Goal: Task Accomplishment & Management: Manage account settings

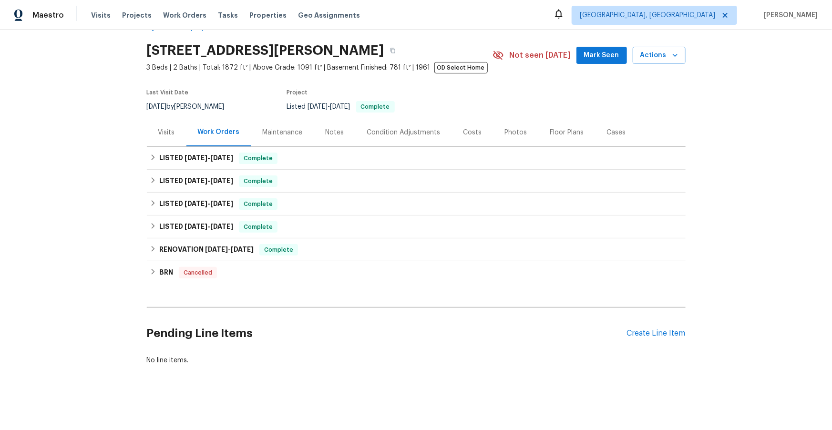
scroll to position [32, 0]
click at [214, 246] on span "[DATE]" at bounding box center [216, 249] width 23 height 7
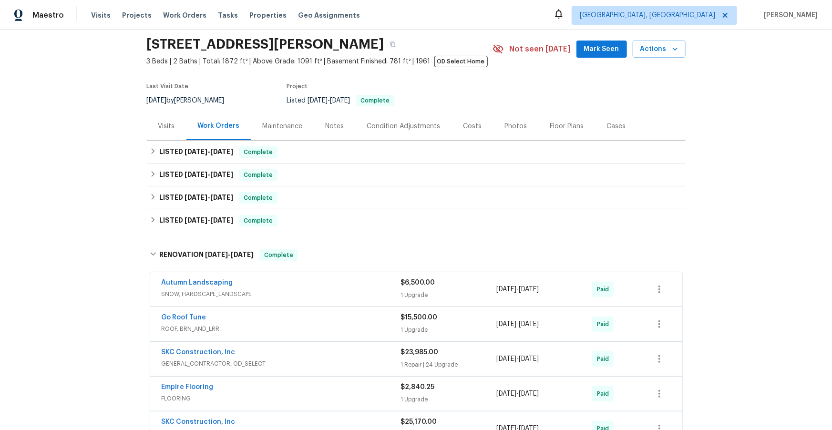
click at [409, 88] on div "Project" at bounding box center [378, 88] width 183 height 11
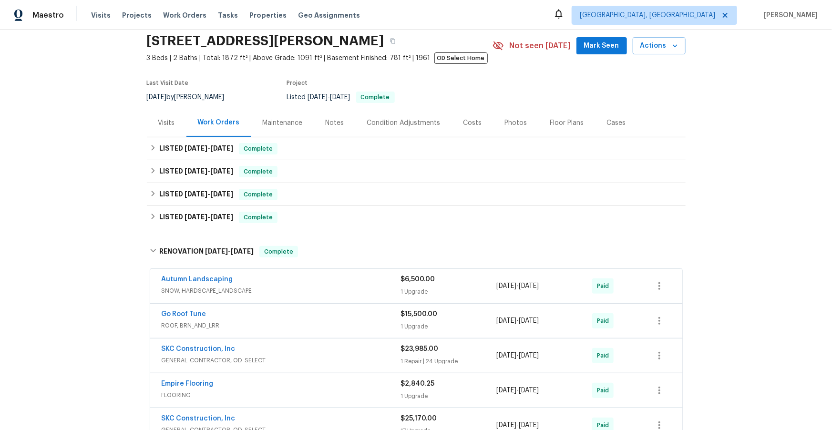
scroll to position [36, 0]
click at [188, 310] on link "Go Roof Tune" at bounding box center [184, 313] width 45 height 7
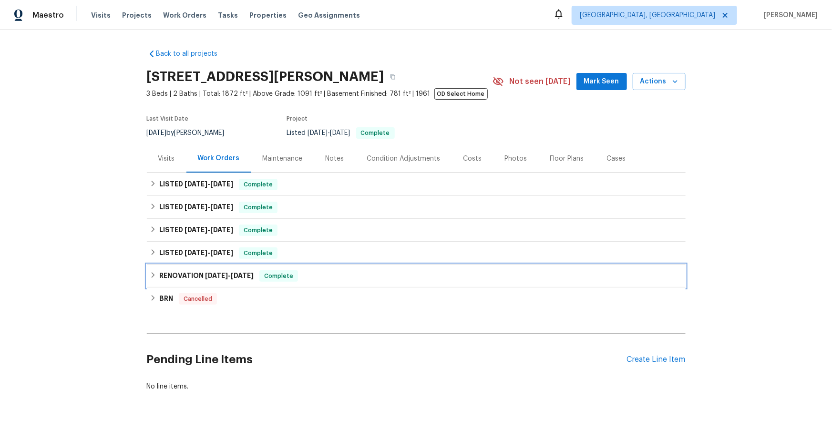
click at [220, 276] on span "[DATE]" at bounding box center [216, 275] width 23 height 7
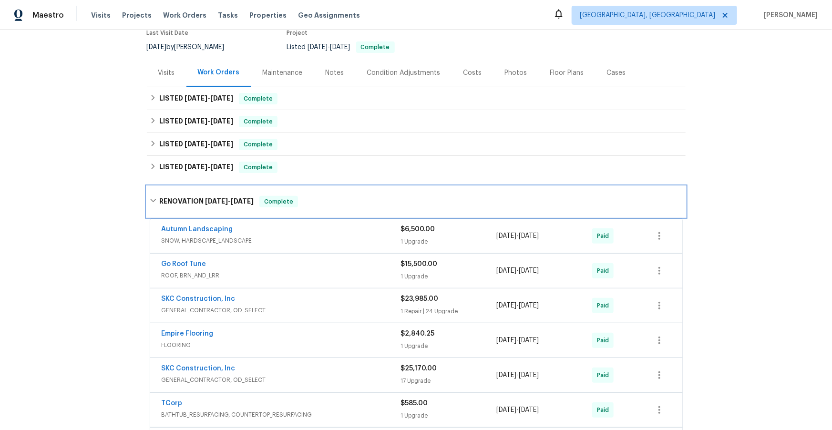
scroll to position [157, 0]
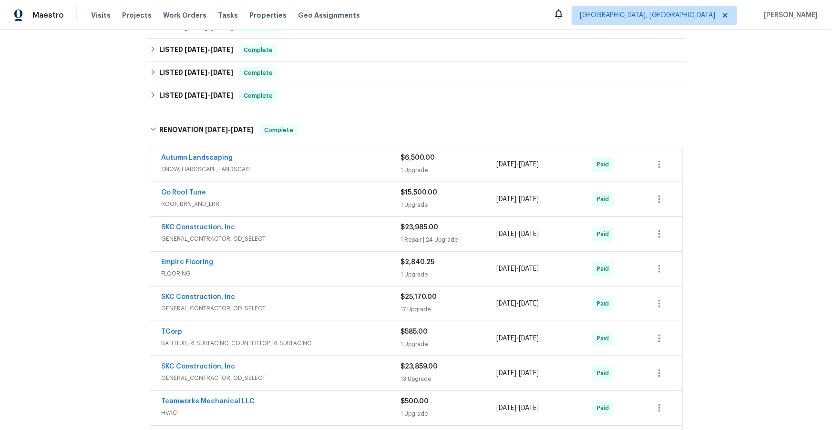
click at [244, 302] on div "SKC Construction, Inc" at bounding box center [281, 297] width 239 height 11
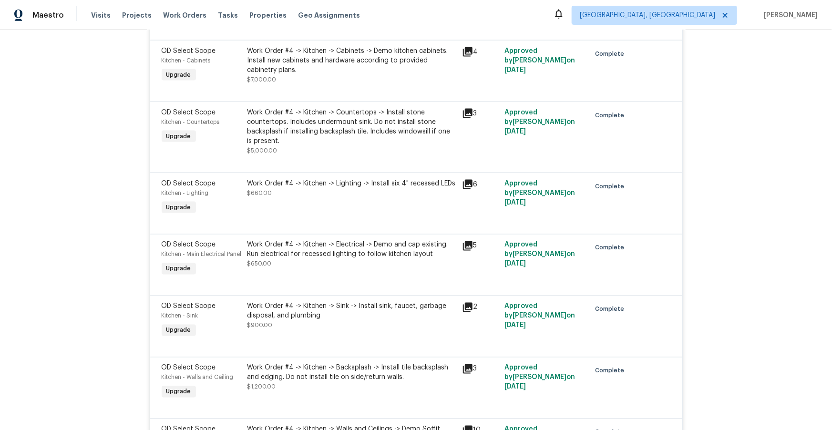
scroll to position [725, 0]
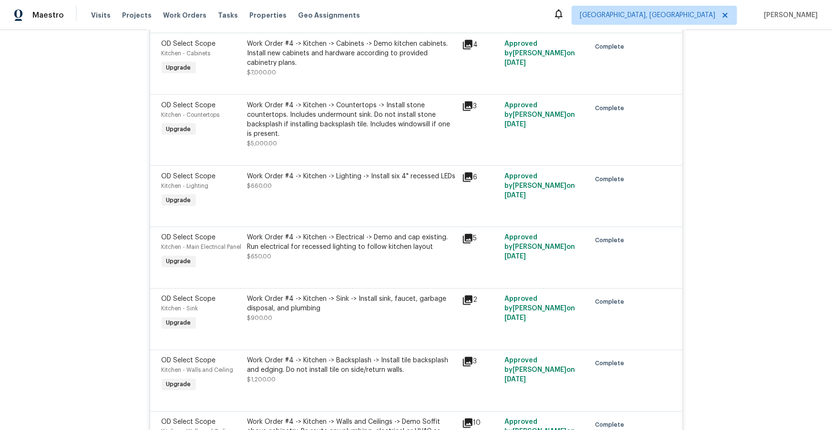
click at [75, 238] on div "Back to all projects 6650 Depew Ct, Arvada, CO 80003 3 Beds | 2 Baths | Total: …" at bounding box center [416, 230] width 832 height 400
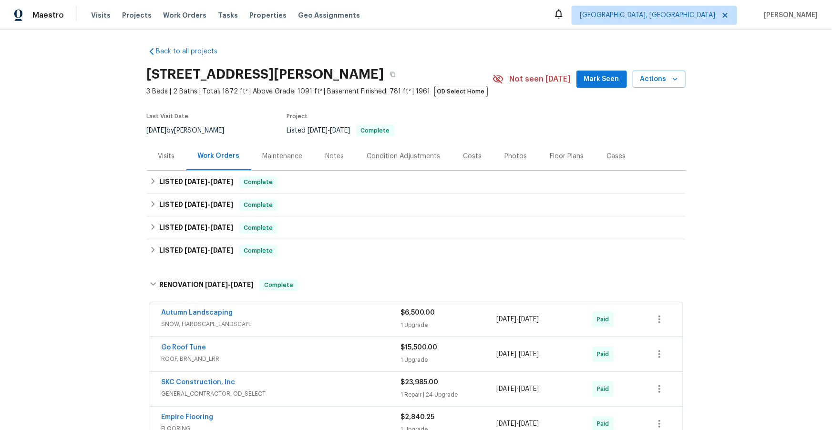
scroll to position [0, 0]
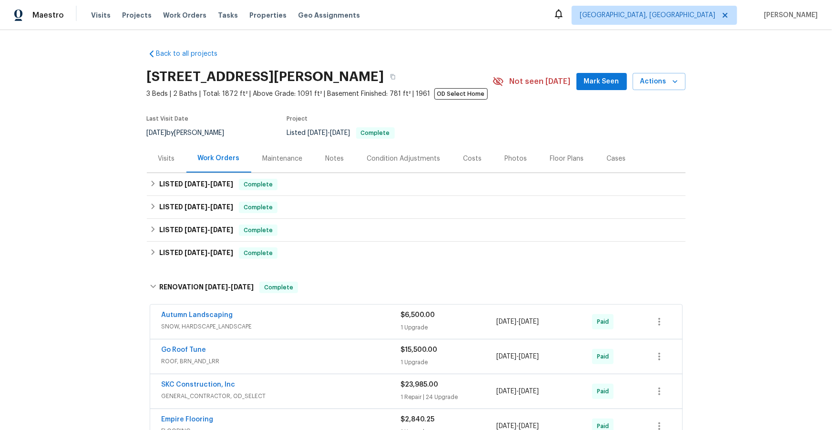
click at [457, 149] on div "Costs" at bounding box center [472, 158] width 41 height 28
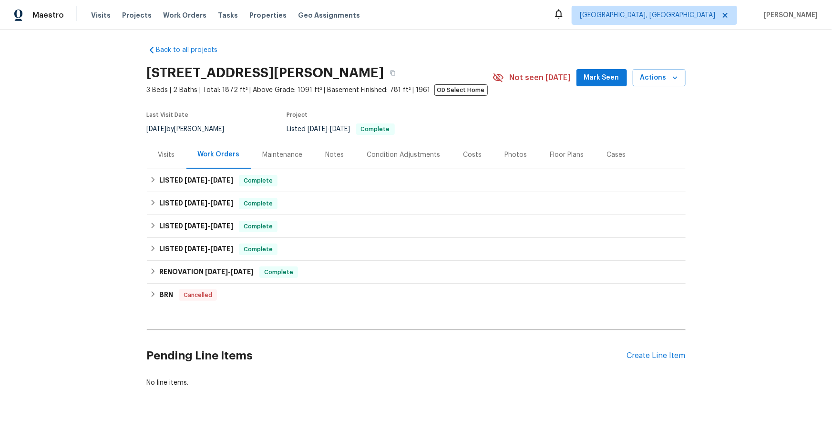
scroll to position [12, 0]
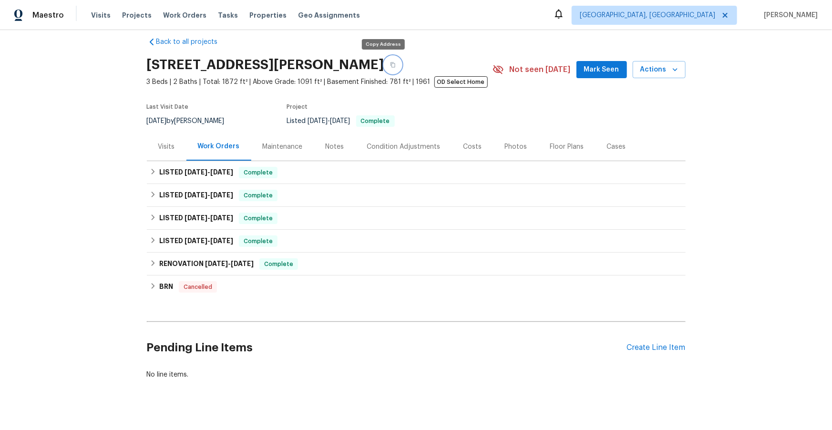
click at [390, 63] on icon "button" at bounding box center [393, 65] width 6 height 6
